Goal: Check status

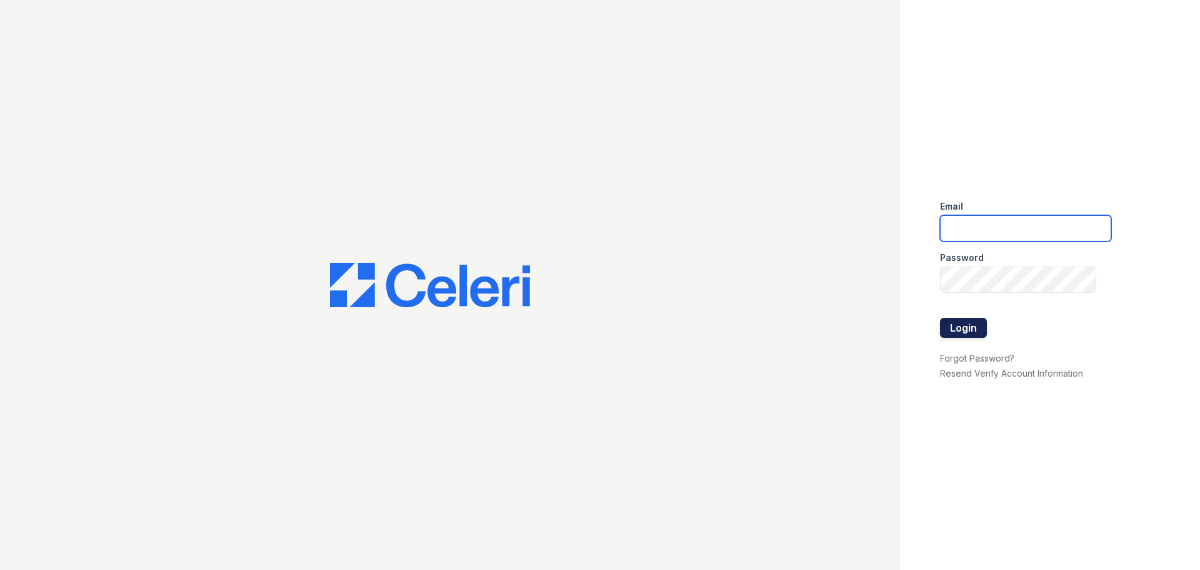
type input "[EMAIL_ADDRESS][DOMAIN_NAME]"
click at [956, 330] on button "Login" at bounding box center [963, 328] width 47 height 20
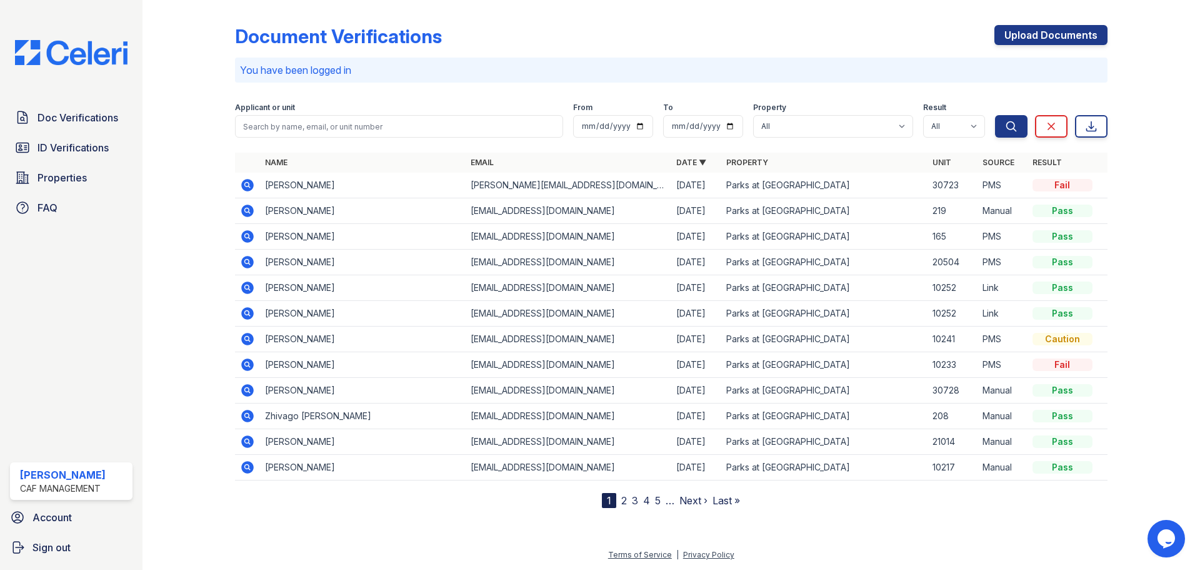
drag, startPoint x: 290, startPoint y: 186, endPoint x: 441, endPoint y: 188, distance: 151.3
click at [291, 186] on td "Tristian Brown" at bounding box center [363, 186] width 206 height 26
click at [1055, 184] on div "Fail" at bounding box center [1063, 185] width 60 height 13
click at [946, 187] on td "30723" at bounding box center [953, 186] width 50 height 26
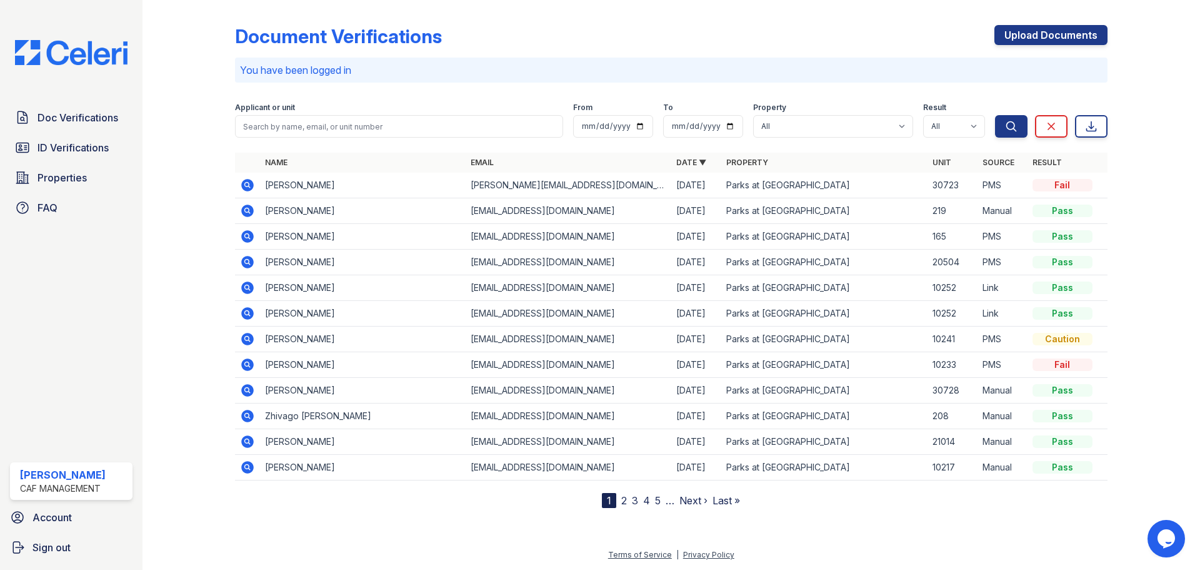
click at [683, 185] on td "09/26/25" at bounding box center [696, 186] width 50 height 26
click at [545, 184] on td "trish.brown2025@gmail.com" at bounding box center [569, 186] width 206 height 26
drag, startPoint x: 545, startPoint y: 184, endPoint x: 343, endPoint y: 184, distance: 201.9
click at [541, 185] on td "trish.brown2025@gmail.com" at bounding box center [569, 186] width 206 height 26
click at [244, 186] on icon at bounding box center [247, 185] width 13 height 13
